Goal: Task Accomplishment & Management: Complete application form

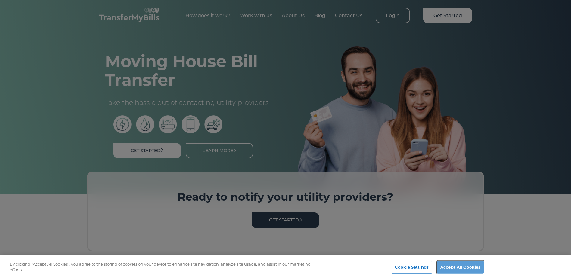
click at [457, 268] on button "Accept All Cookies" at bounding box center [460, 268] width 47 height 13
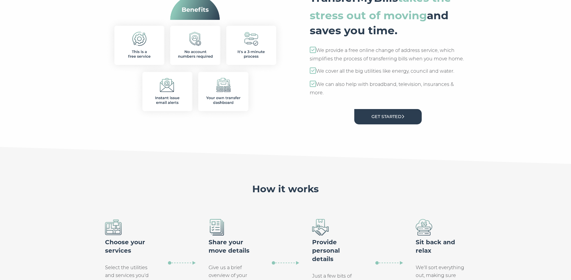
scroll to position [301, 0]
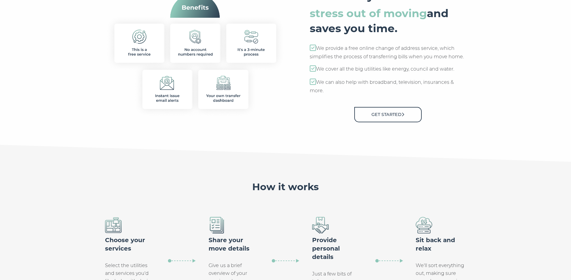
click at [381, 115] on link "Get Started" at bounding box center [387, 114] width 67 height 15
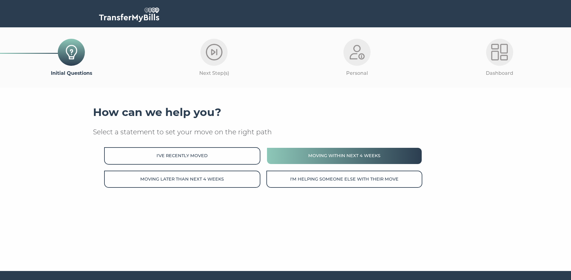
click at [342, 155] on button "Moving within next 4 weeks" at bounding box center [344, 155] width 156 height 17
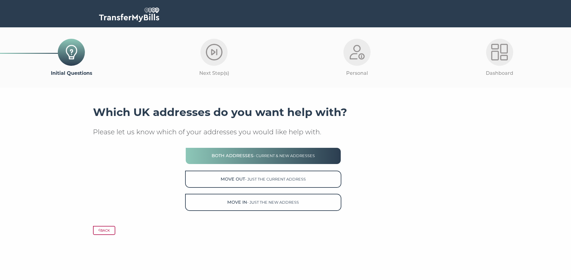
click at [280, 156] on span "- current & new addresses" at bounding box center [283, 156] width 61 height 5
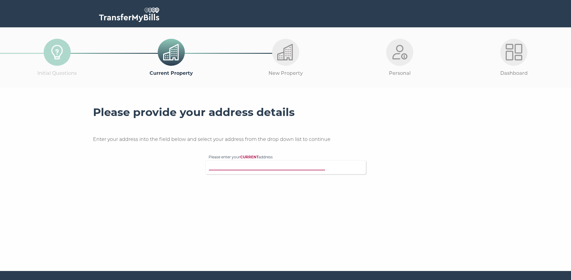
click at [234, 168] on input "Please enter your CURRENT address" at bounding box center [273, 167] width 129 height 6
type input "155 crosby"
click at [282, 178] on p "155 Crosby Road, Grimsby, DN33 1LY" at bounding box center [289, 178] width 148 height 7
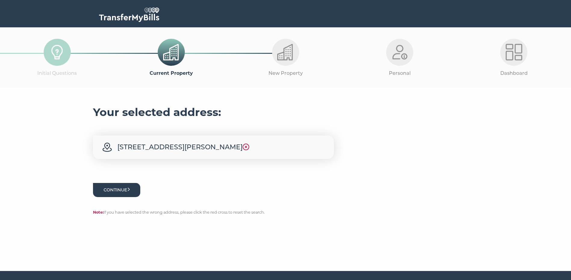
click at [125, 190] on button "Continue" at bounding box center [117, 190] width 48 height 14
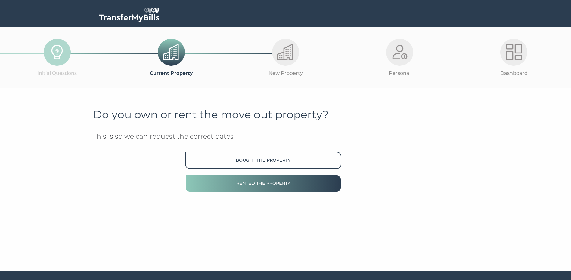
click at [237, 183] on button "Rented the property" at bounding box center [263, 183] width 156 height 17
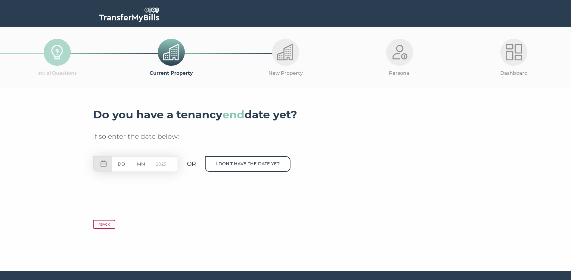
click at [119, 164] on input "text" at bounding box center [121, 165] width 18 height 8
type input "03"
click at [142, 165] on input "text" at bounding box center [141, 165] width 18 height 8
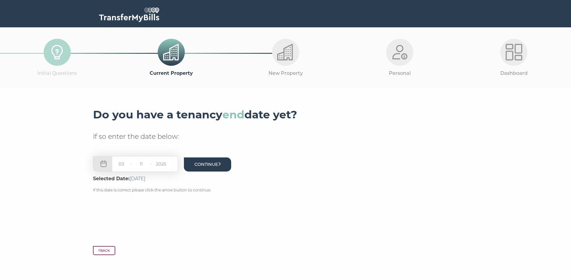
type input "11"
click at [213, 167] on button "Continue" at bounding box center [208, 165] width 48 height 14
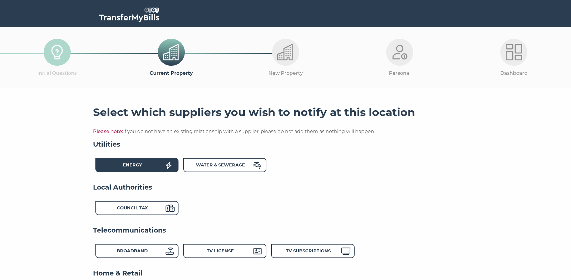
click at [146, 163] on div "Energy" at bounding box center [132, 166] width 66 height 9
click at [233, 163] on div "Water & Sewerage" at bounding box center [220, 166] width 66 height 9
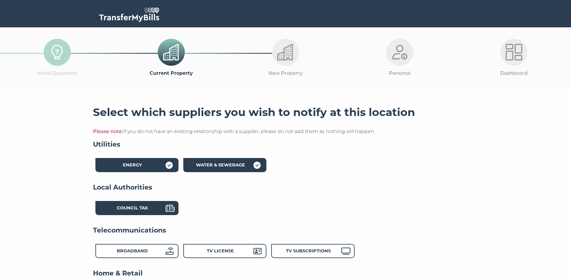
click at [128, 208] on strong "Council Tax" at bounding box center [132, 208] width 31 height 5
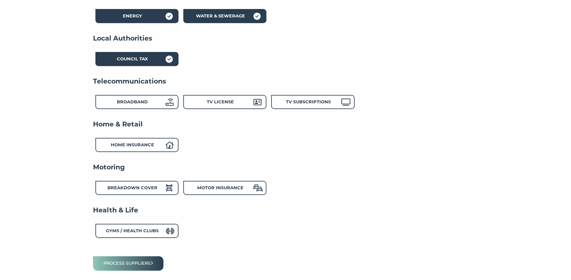
scroll to position [150, 0]
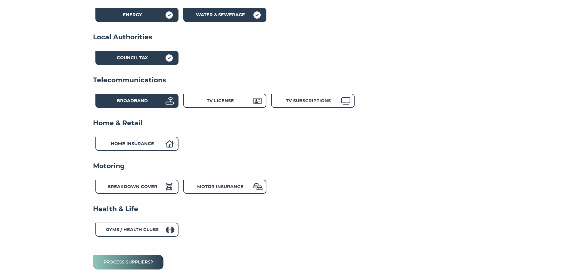
click at [134, 104] on strong "Broadband" at bounding box center [132, 100] width 31 height 5
click at [220, 103] on strong "TV License" at bounding box center [220, 100] width 27 height 5
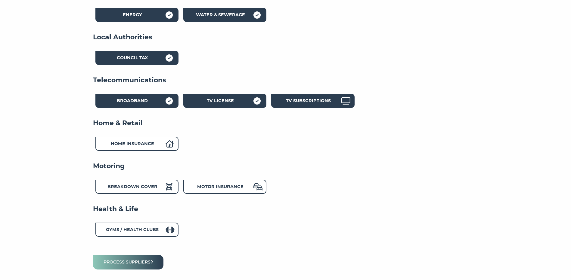
click at [318, 101] on strong "TV Subscriptions" at bounding box center [308, 100] width 45 height 5
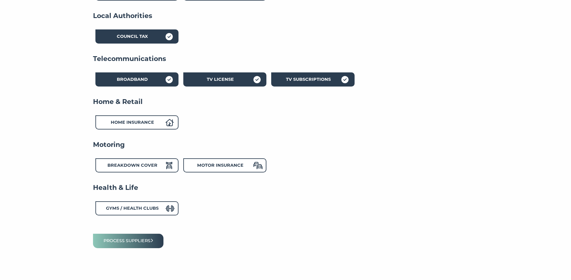
scroll to position [201, 0]
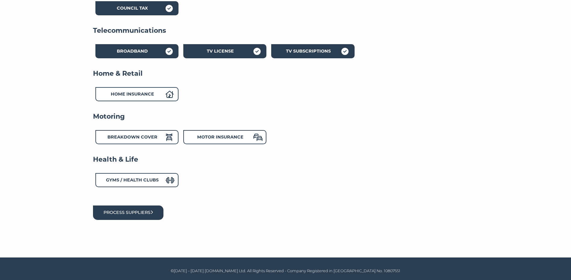
click at [125, 214] on button "Process suppliers" at bounding box center [128, 213] width 71 height 14
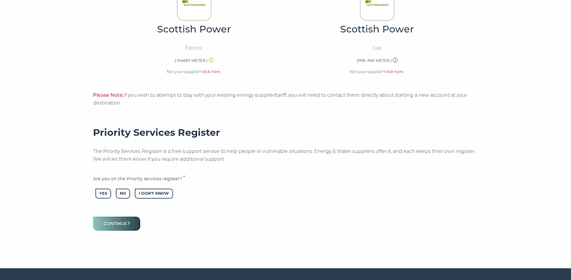
scroll to position [216, 0]
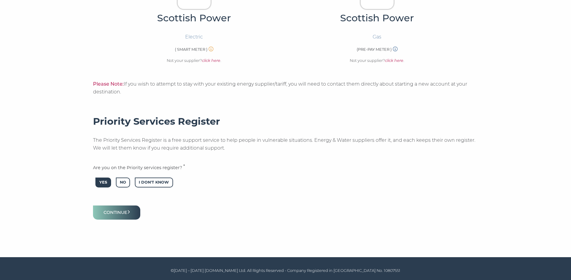
click at [110, 184] on span "Yes" at bounding box center [103, 183] width 16 height 10
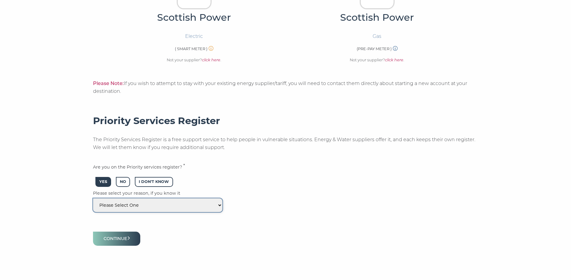
click at [137, 207] on select "Please Select One I dont know Nebuliser and apnoea monitor Heart, lung & ventil…" at bounding box center [157, 206] width 129 height 14
select select "0"
click at [95, 199] on select "Please Select One I dont know Nebuliser and apnoea monitor Heart, lung & ventil…" at bounding box center [157, 206] width 129 height 14
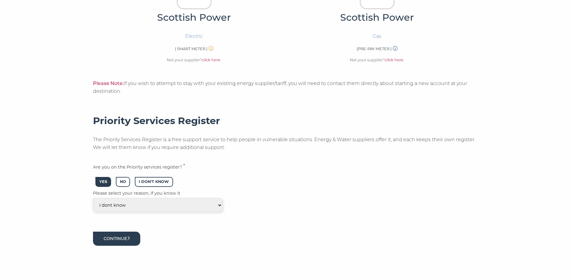
click at [126, 239] on button "Continue" at bounding box center [117, 239] width 48 height 14
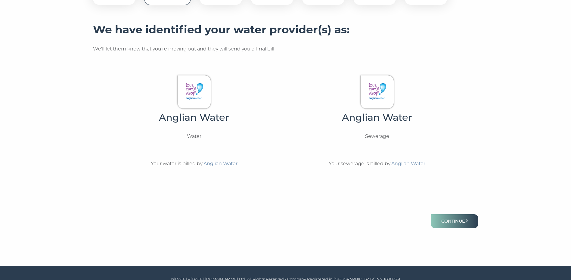
scroll to position [132, 0]
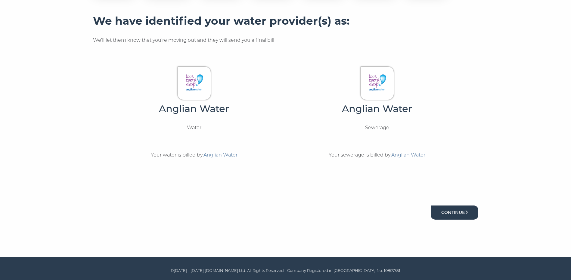
click at [457, 218] on button "Continue" at bounding box center [455, 213] width 48 height 14
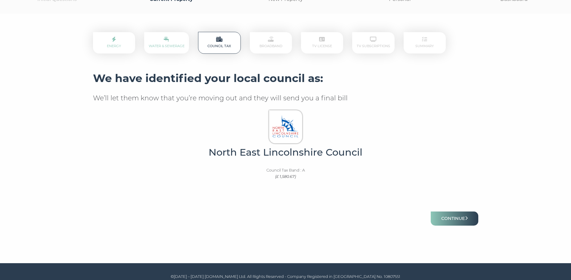
scroll to position [81, 0]
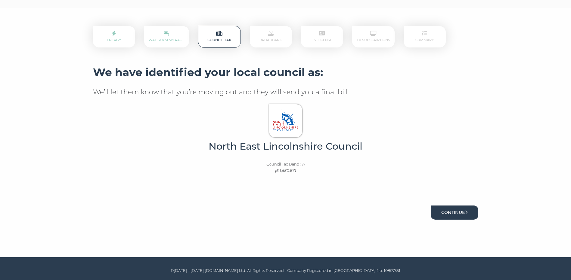
click at [457, 211] on button "Continue" at bounding box center [455, 213] width 48 height 14
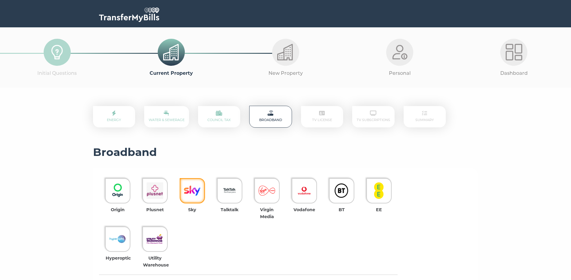
click at [190, 197] on img at bounding box center [192, 191] width 17 height 17
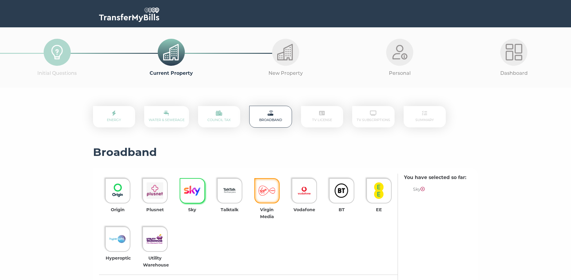
click at [268, 193] on img at bounding box center [267, 191] width 17 height 17
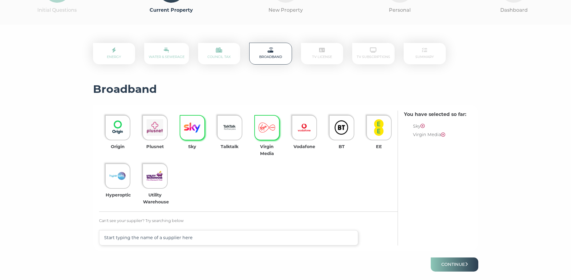
scroll to position [56, 0]
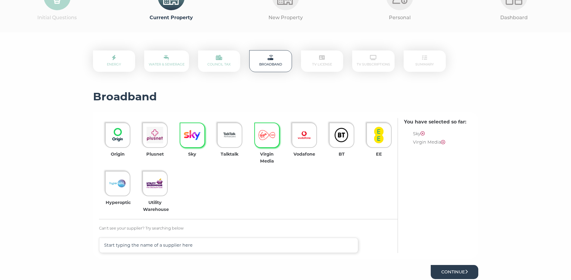
click at [457, 274] on button "Continue" at bounding box center [455, 272] width 48 height 14
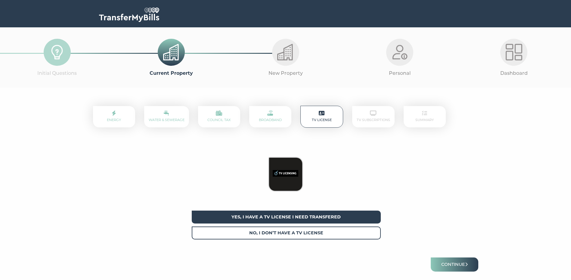
click at [304, 220] on span "Yes, I have a tv license I need transfered" at bounding box center [286, 217] width 189 height 13
click at [457, 265] on button "Continue" at bounding box center [455, 265] width 48 height 14
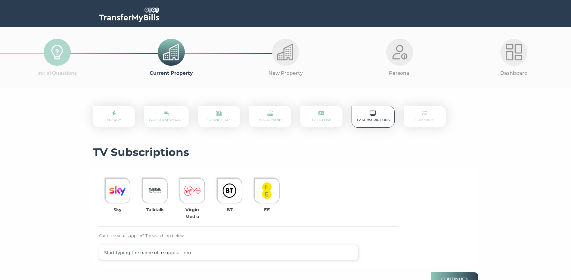
scroll to position [60, 0]
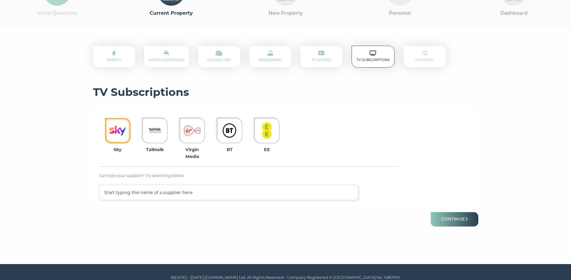
click at [120, 134] on img at bounding box center [117, 130] width 17 height 17
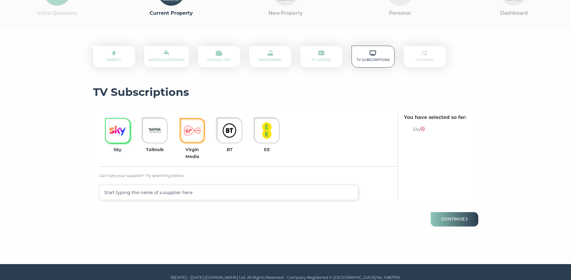
click at [195, 160] on div "Virgin Media" at bounding box center [192, 154] width 24 height 14
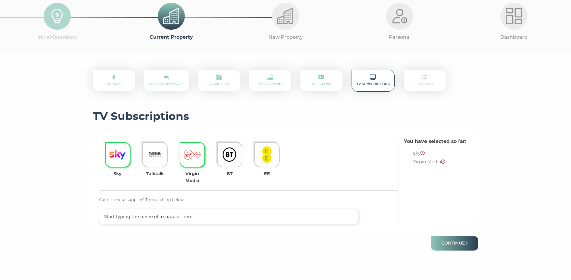
scroll to position [67, 0]
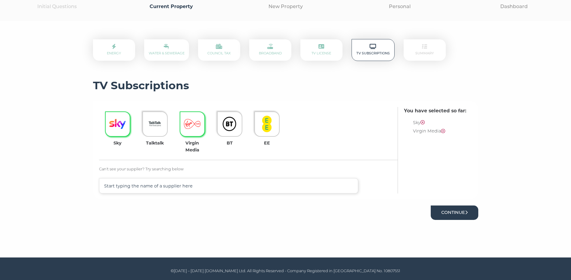
click at [456, 211] on button "Continue" at bounding box center [455, 213] width 48 height 14
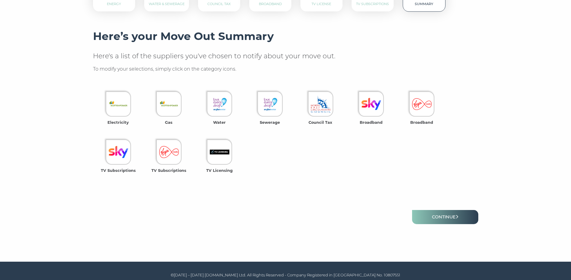
scroll to position [121, 0]
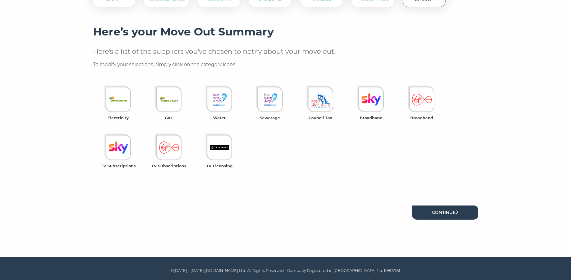
click at [467, 211] on link "Continue" at bounding box center [445, 213] width 66 height 14
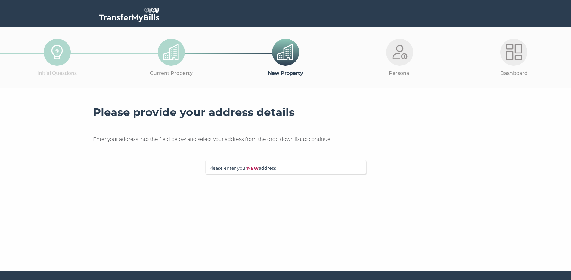
click at [241, 173] on span "Please enter your NEW address" at bounding box center [286, 170] width 154 height 11
click at [241, 170] on input "Please enter your NEW address" at bounding box center [273, 167] width 129 height 6
type input "78 sutcliffe"
click at [267, 180] on p "78 Sutcliffe Avenue, Grimsby, DN33 1DR" at bounding box center [289, 178] width 148 height 7
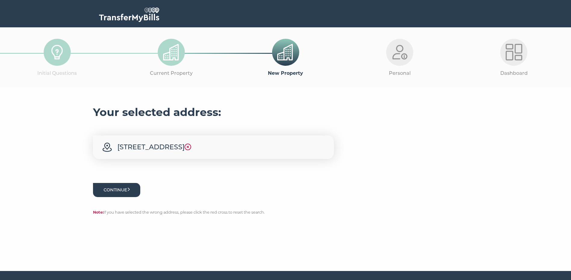
click at [119, 190] on button "Continue" at bounding box center [117, 190] width 48 height 14
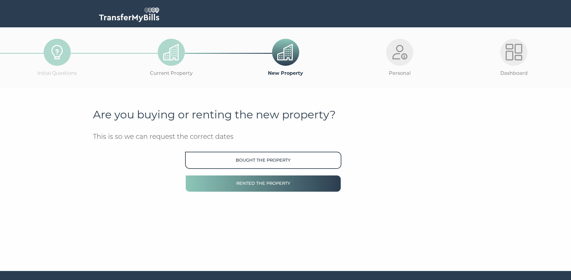
click at [264, 187] on button "Rented the property" at bounding box center [263, 183] width 156 height 17
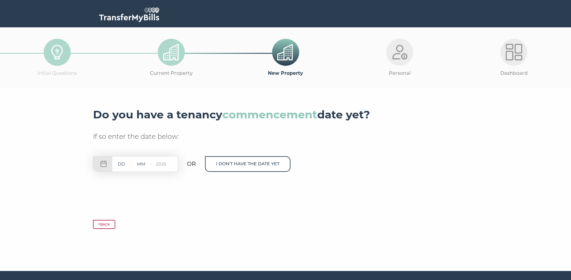
click at [125, 164] on input "text" at bounding box center [121, 165] width 18 height 8
type input "03"
click at [145, 164] on input "text" at bounding box center [141, 165] width 18 height 8
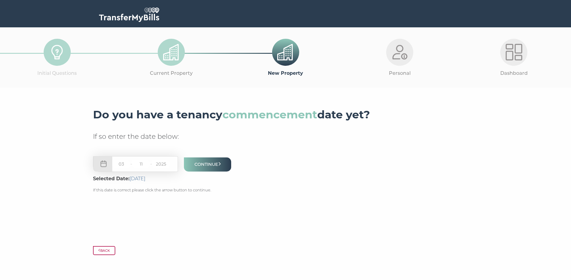
type input "11"
click at [200, 226] on div "Do you have a tenancy commencement date yet? If so enter the date below: [DATE]…" at bounding box center [285, 168] width 385 height 125
click at [204, 164] on button "Continue" at bounding box center [208, 165] width 48 height 14
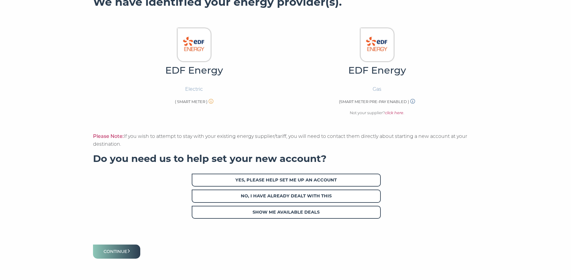
scroll to position [181, 0]
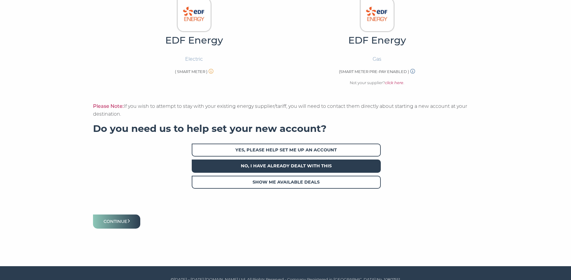
click at [294, 169] on span "No, I have already dealt with this" at bounding box center [286, 166] width 189 height 13
click at [126, 221] on button "Continue" at bounding box center [117, 222] width 48 height 14
